Goal: Task Accomplishment & Management: Use online tool/utility

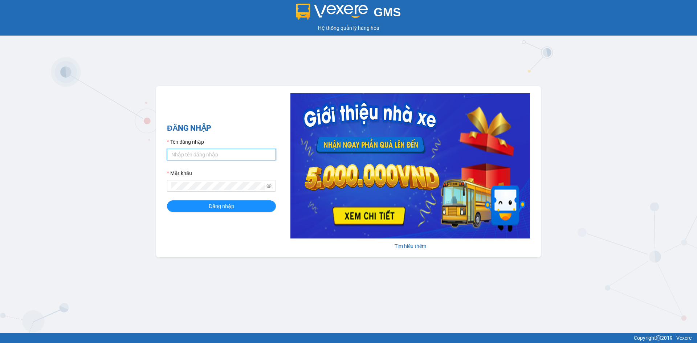
click at [179, 152] on input "Tên đăng nhập" at bounding box center [221, 155] width 109 height 12
type input "dangngan.tankimchi"
click at [167, 200] on button "Đăng nhập" at bounding box center [221, 206] width 109 height 12
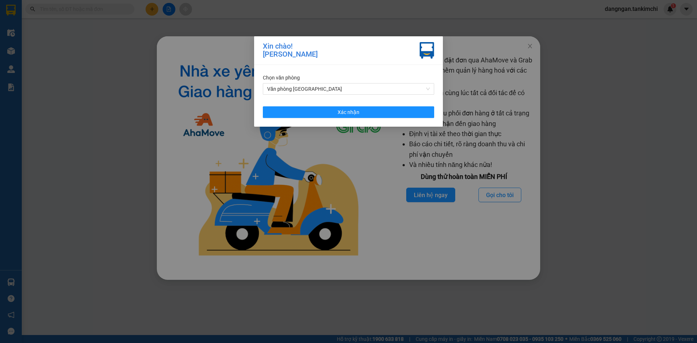
click at [355, 95] on div "Chọn văn phòng Văn phòng [GEOGRAPHIC_DATA] Xác nhận" at bounding box center [348, 96] width 189 height 62
click at [358, 88] on span "Văn phòng [GEOGRAPHIC_DATA]" at bounding box center [348, 88] width 163 height 11
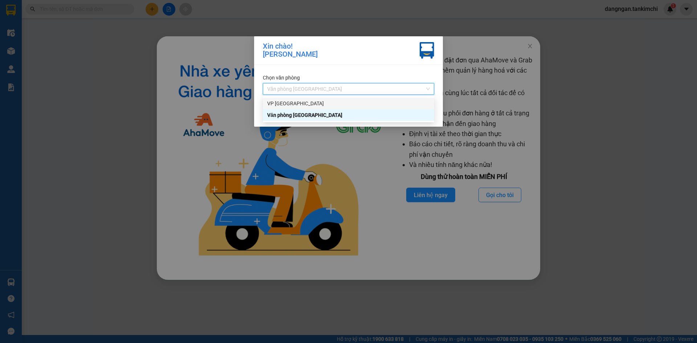
click at [361, 106] on div "VP [GEOGRAPHIC_DATA]" at bounding box center [348, 103] width 163 height 8
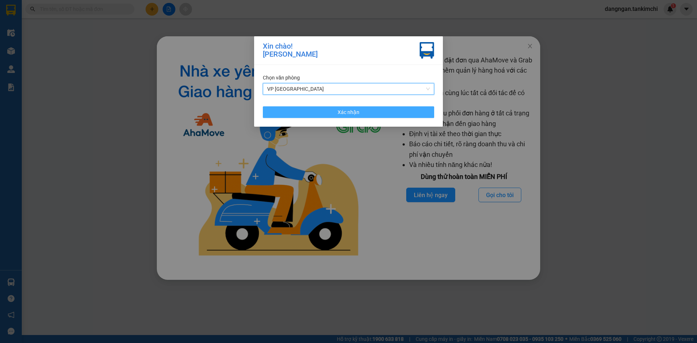
click at [388, 107] on button "Xác nhận" at bounding box center [348, 112] width 171 height 12
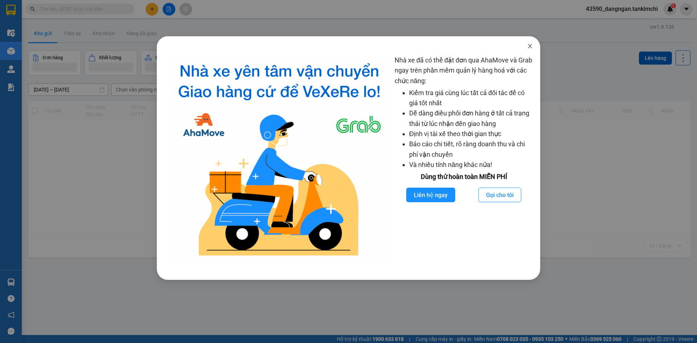
click at [530, 44] on icon "close" at bounding box center [530, 46] width 6 height 6
